Goal: Navigation & Orientation: Find specific page/section

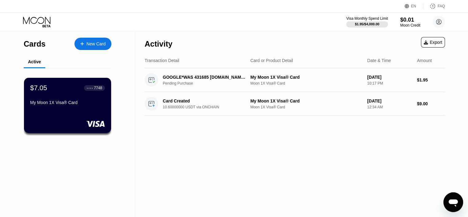
click at [210, 152] on div "Activity Export Transaction Detail Card or Product Detail Date & Time Amount GO…" at bounding box center [295, 123] width 319 height 185
drag, startPoint x: 240, startPoint y: 143, endPoint x: 235, endPoint y: 138, distance: 6.8
click at [237, 140] on div "Activity Export Transaction Detail Card or Product Detail Date & Time Amount GO…" at bounding box center [295, 123] width 319 height 185
